Goal: Task Accomplishment & Management: Complete application form

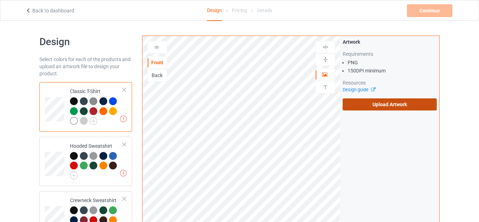
click at [357, 104] on label "Upload Artwork" at bounding box center [390, 104] width 94 height 12
click at [0, 0] on input "Upload Artwork" at bounding box center [0, 0] width 0 height 0
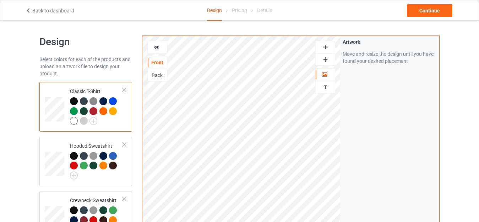
click at [327, 59] on img at bounding box center [325, 59] width 7 height 7
click at [321, 59] on div at bounding box center [325, 59] width 19 height 7
click at [419, 10] on div "Continue" at bounding box center [429, 10] width 45 height 13
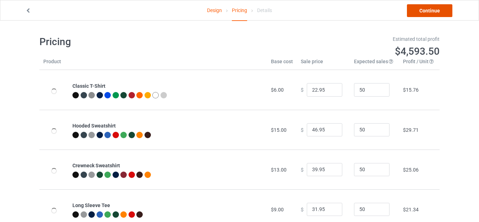
click at [419, 10] on link "Continue" at bounding box center [429, 10] width 45 height 13
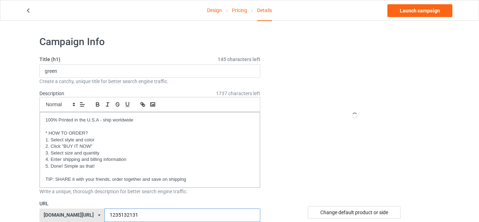
click at [104, 208] on input "1235132131" at bounding box center [181, 214] width 155 height 13
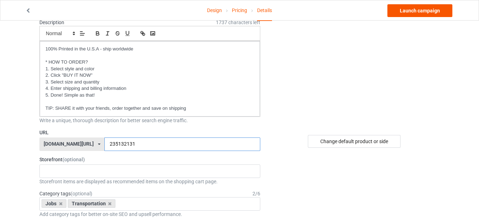
type input "235132131"
click at [422, 9] on link "Launch campaign" at bounding box center [419, 10] width 65 height 13
